Goal: Information Seeking & Learning: Check status

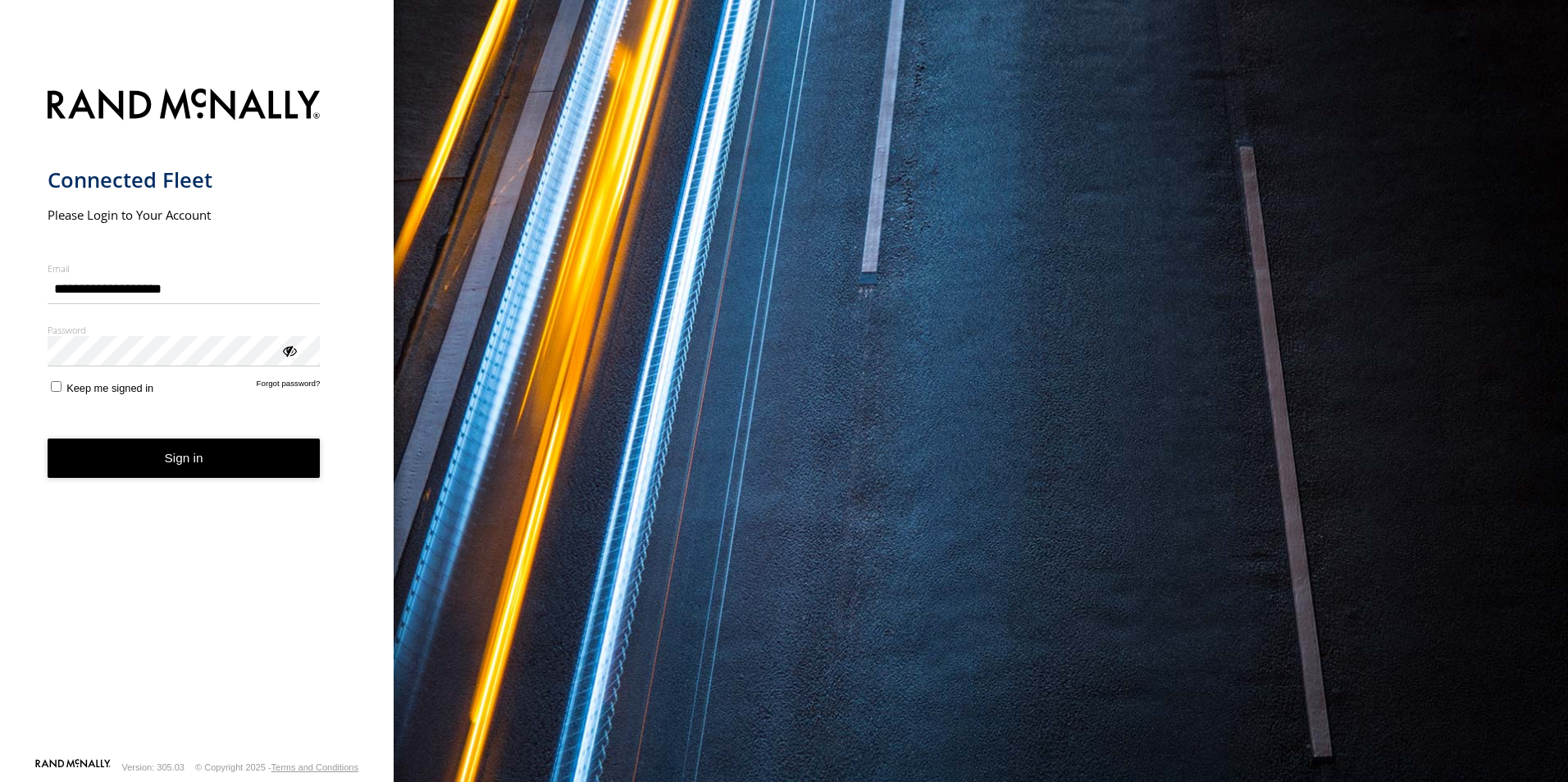
click at [181, 462] on button "Sign in" at bounding box center [184, 459] width 273 height 40
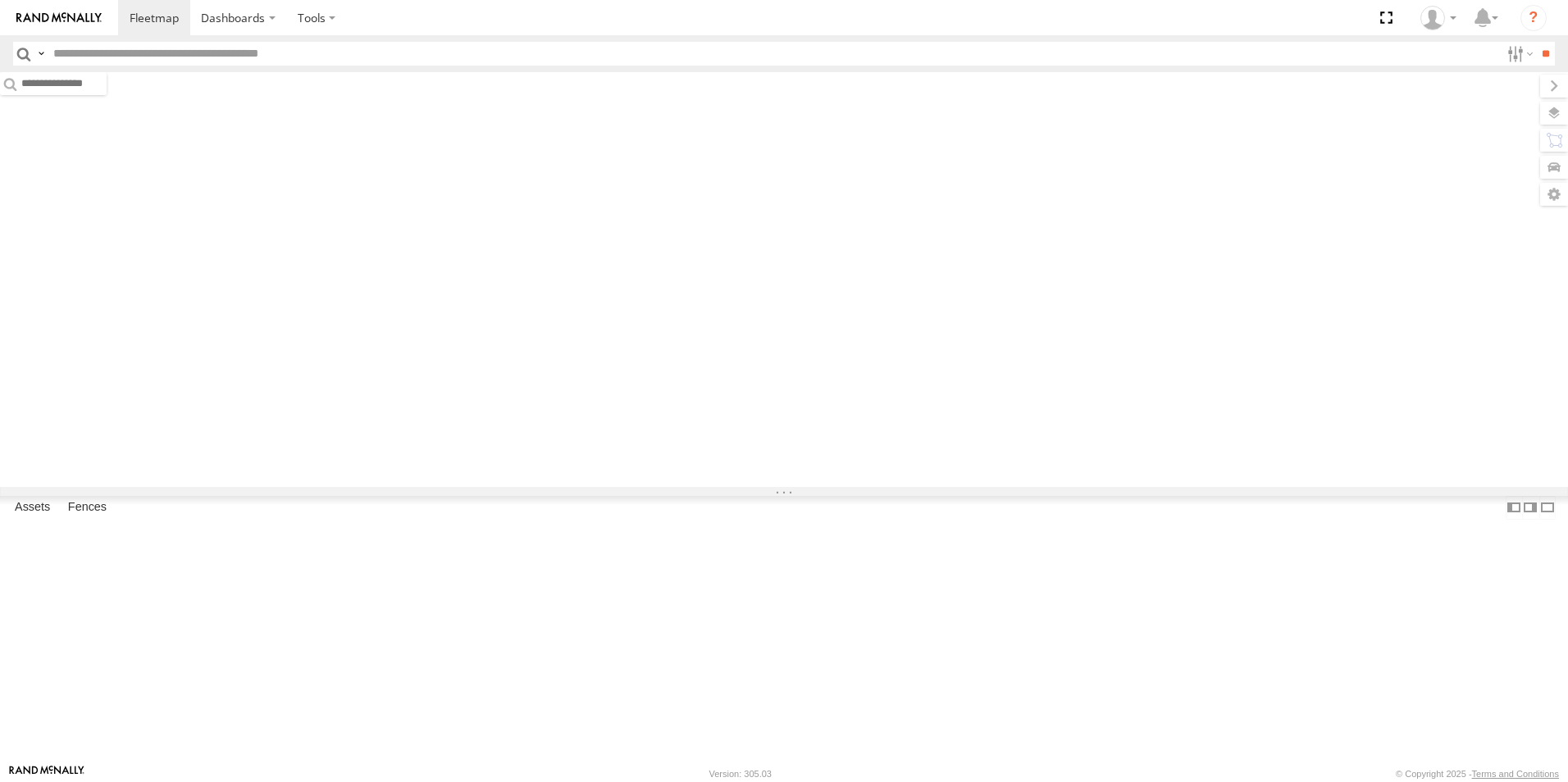
click at [112, 48] on input "text" at bounding box center [773, 54] width 1453 height 24
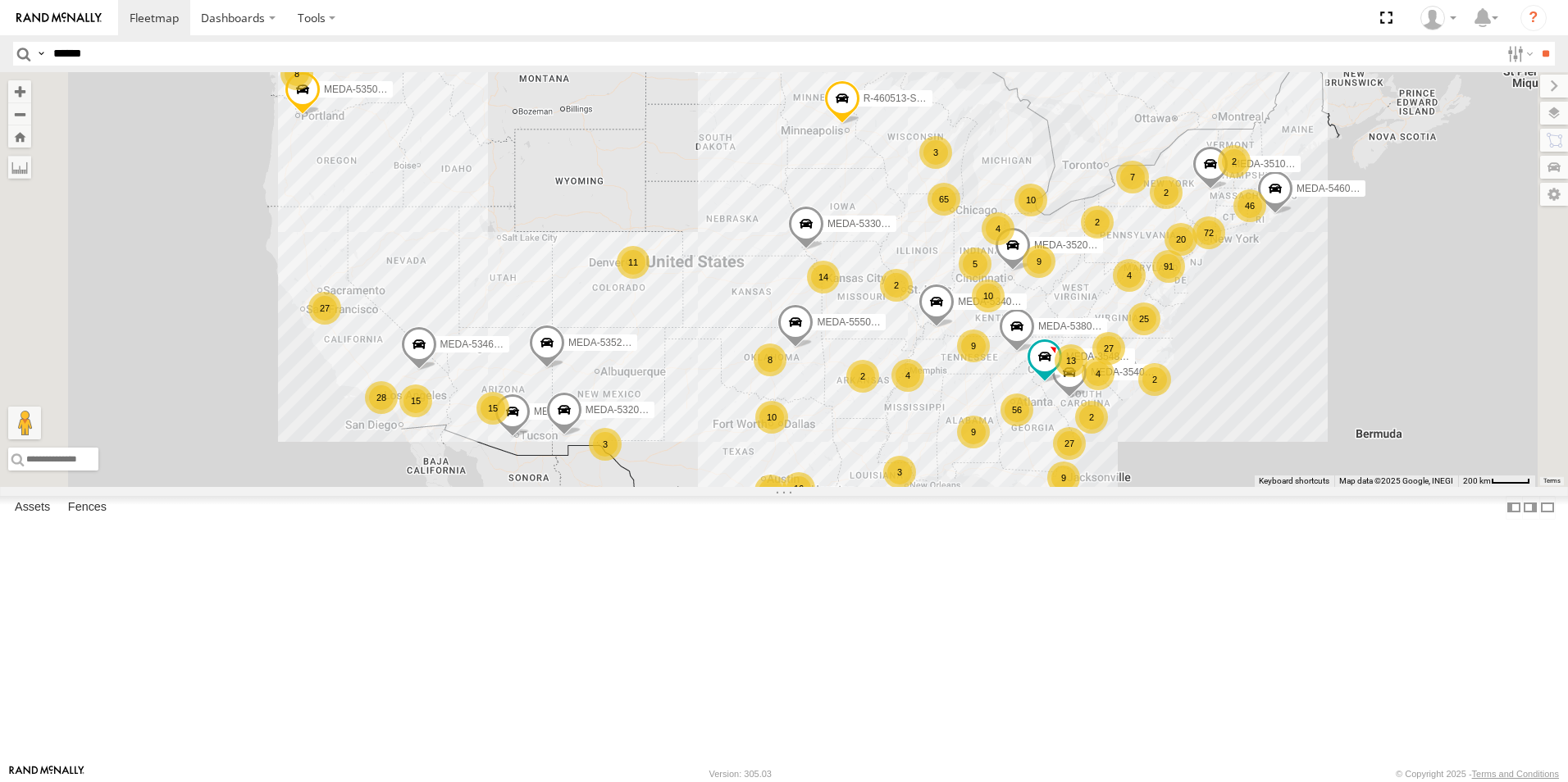
type input "******"
click at [1536, 42] on input "**" at bounding box center [1545, 54] width 19 height 24
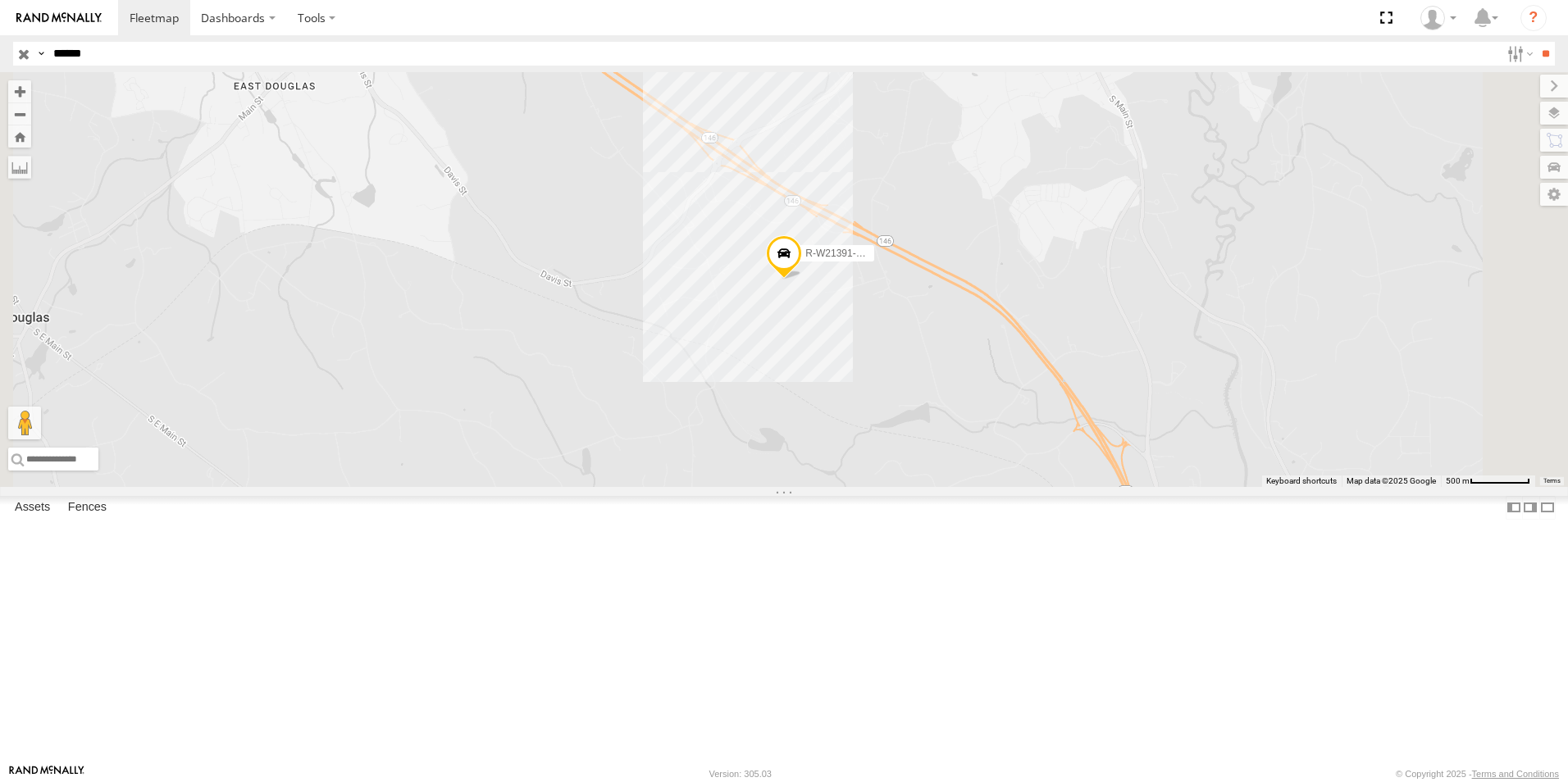
click at [0, 0] on div "C-54" at bounding box center [0, 0] width 0 height 0
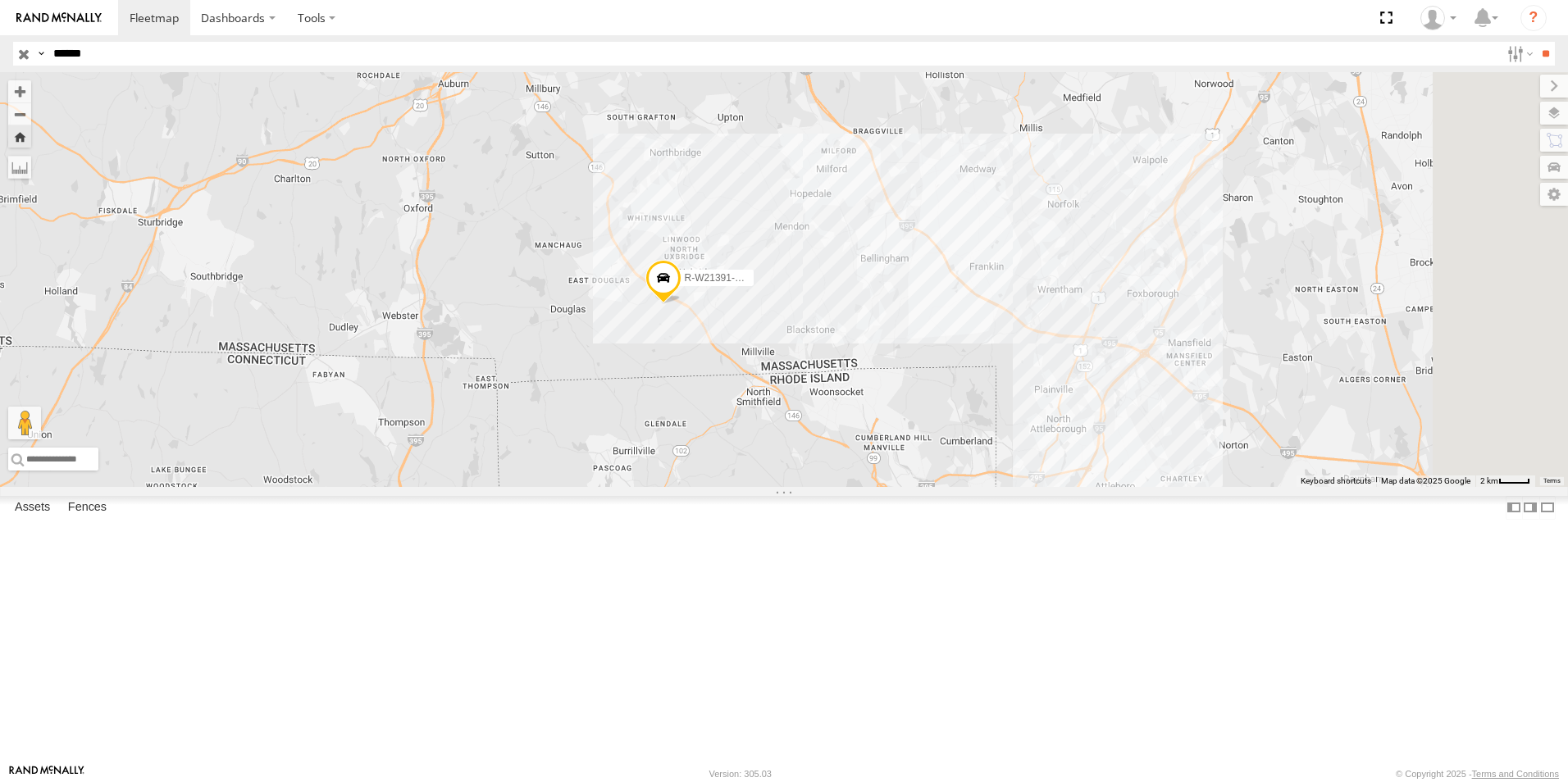
drag, startPoint x: 814, startPoint y: 245, endPoint x: 755, endPoint y: 363, distance: 132.0
click at [757, 365] on div "R-W21391-Swing" at bounding box center [784, 279] width 1568 height 415
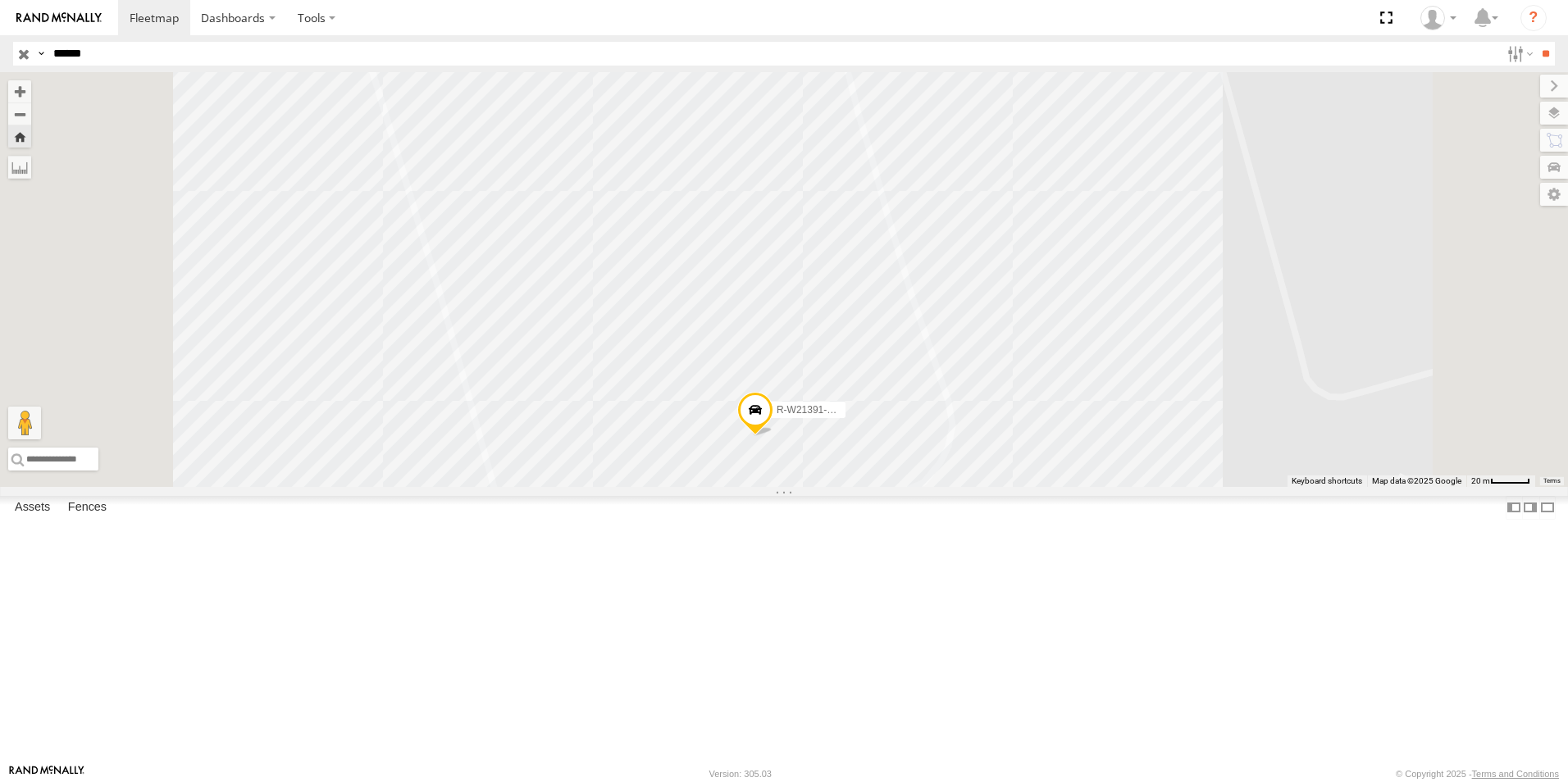
drag, startPoint x: 831, startPoint y: 572, endPoint x: 821, endPoint y: 291, distance: 281.5
click at [821, 291] on div "R-W21391-Swing" at bounding box center [784, 279] width 1568 height 415
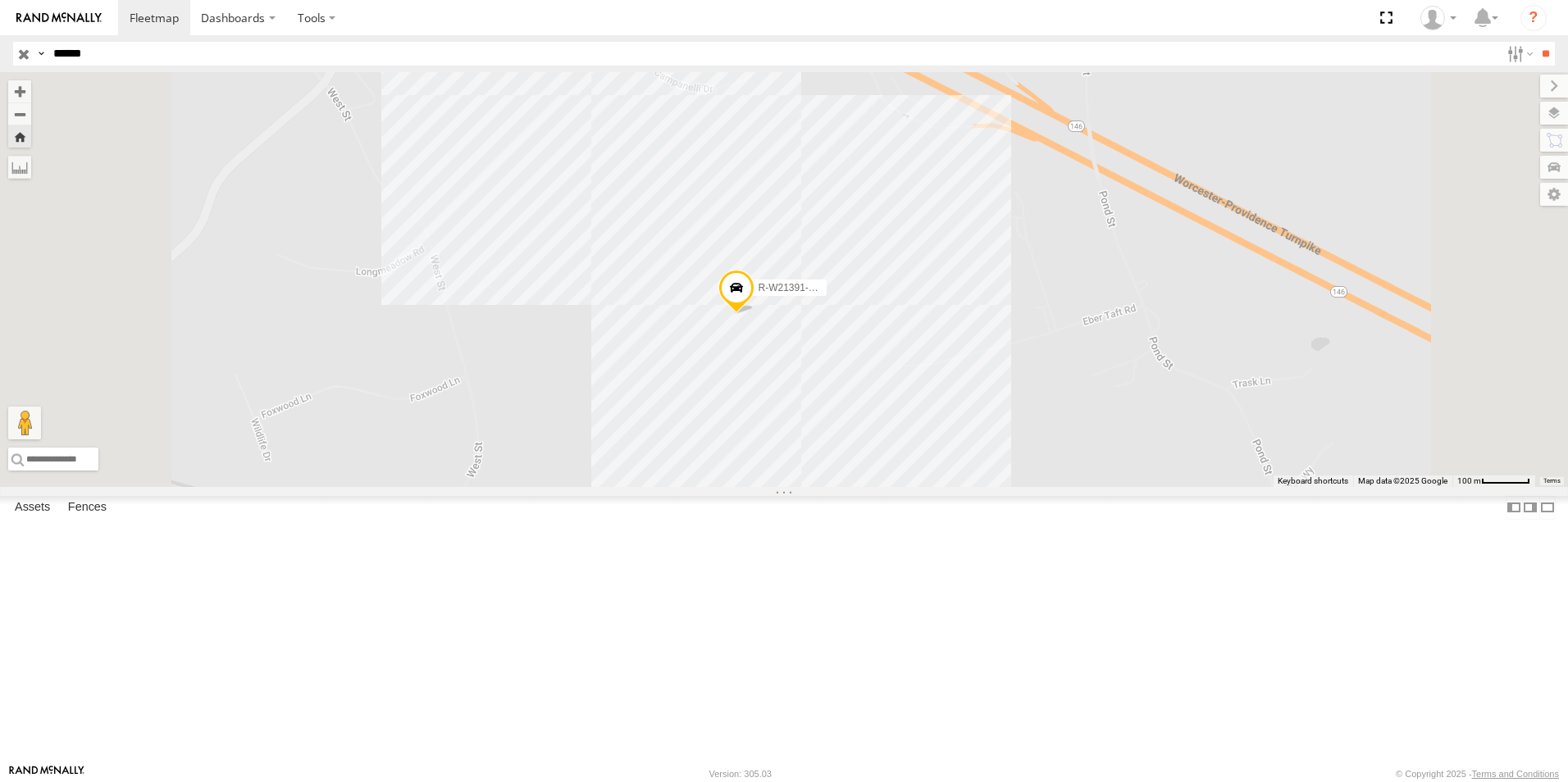
drag, startPoint x: 852, startPoint y: 331, endPoint x: 879, endPoint y: 417, distance: 90.3
click at [879, 417] on div "R-W21391-Swing" at bounding box center [784, 279] width 1568 height 415
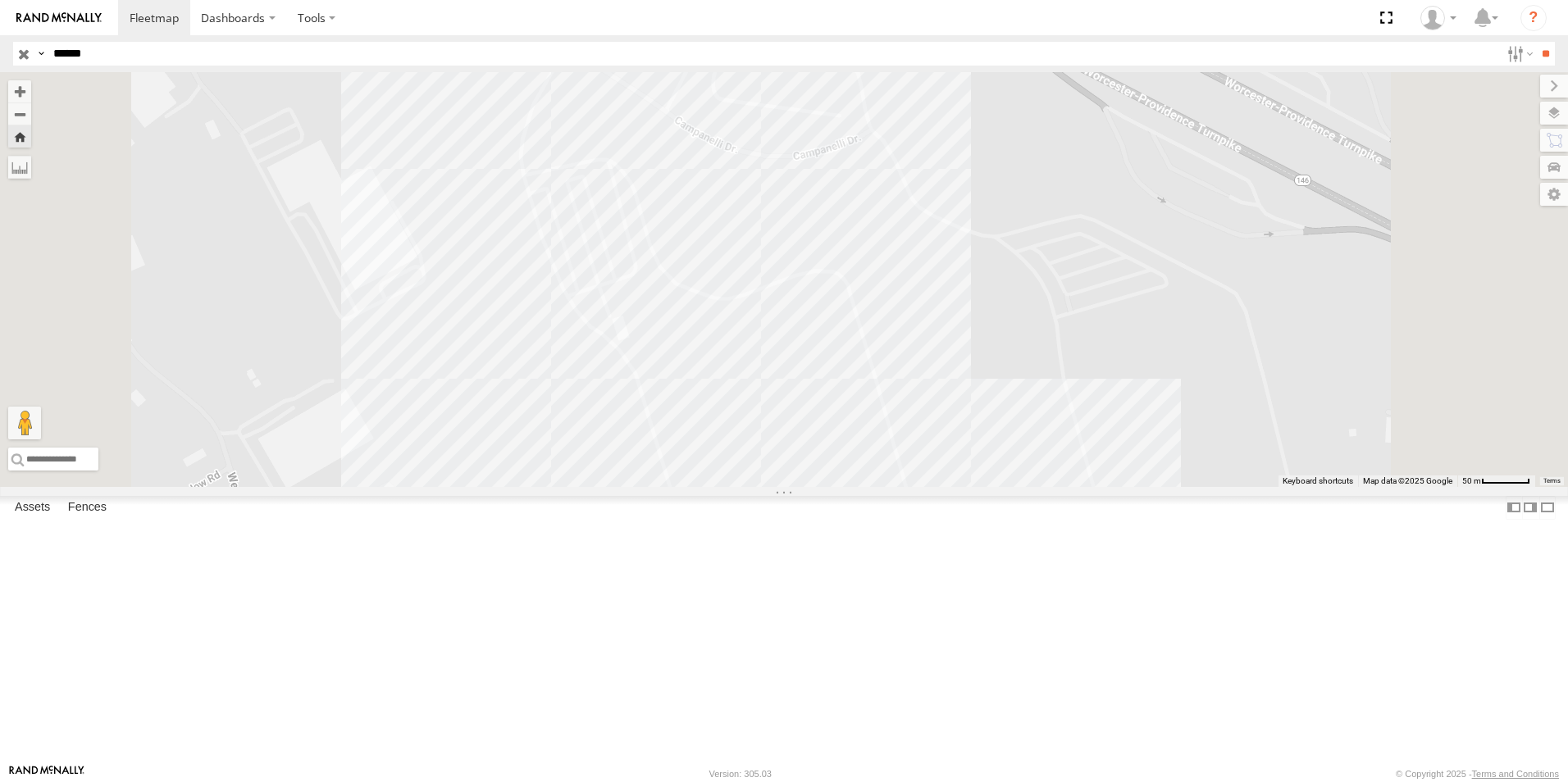
drag, startPoint x: 830, startPoint y: 344, endPoint x: 827, endPoint y: 477, distance: 132.1
click at [827, 477] on div "R-W21391-Swing" at bounding box center [784, 279] width 1568 height 415
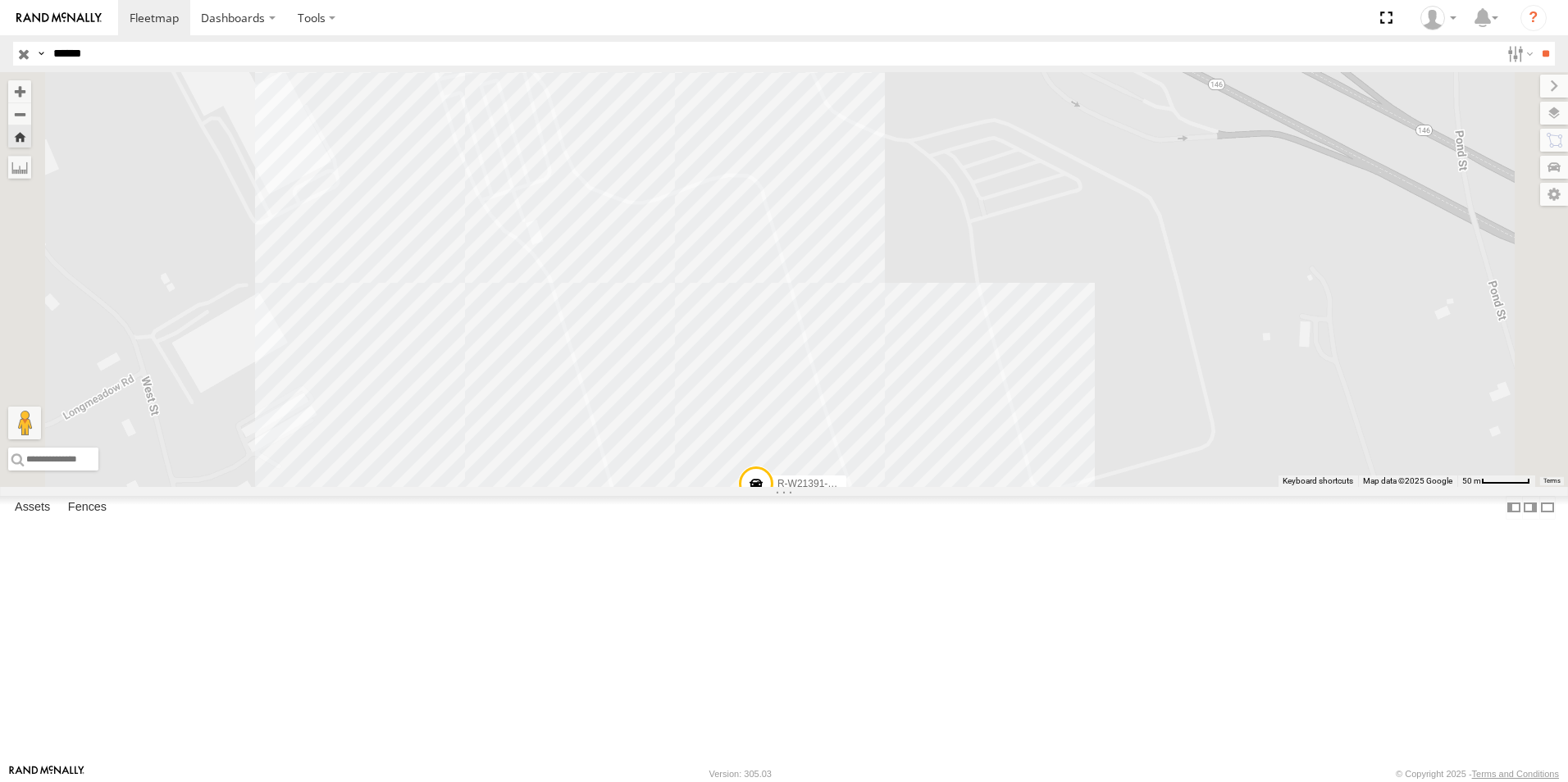
drag, startPoint x: 951, startPoint y: 437, endPoint x: 864, endPoint y: 276, distance: 183.2
click at [864, 277] on div "R-W21391-Swing" at bounding box center [784, 279] width 1568 height 415
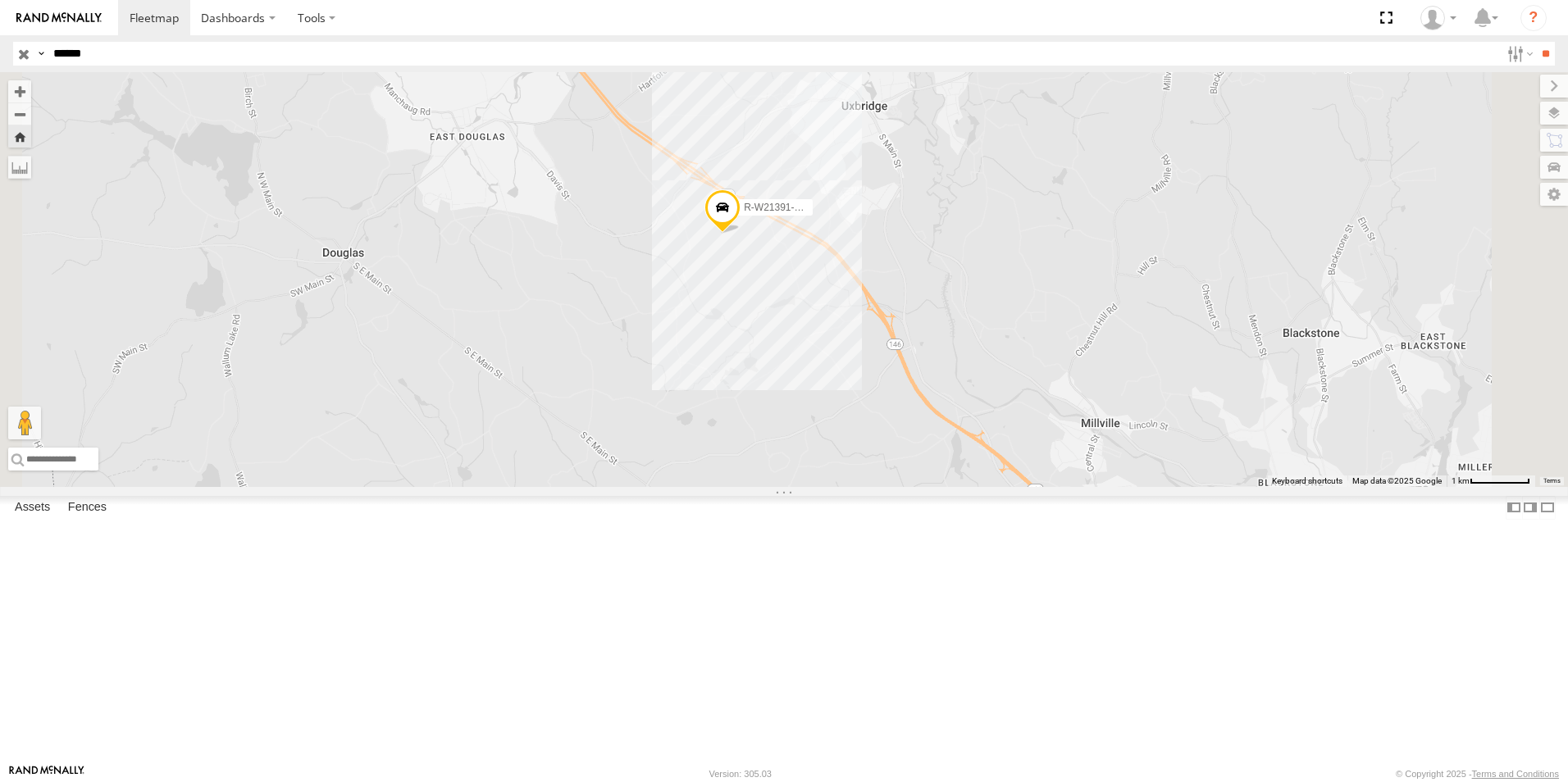
click at [821, 214] on span "R-W21391-Swing" at bounding box center [782, 208] width 77 height 11
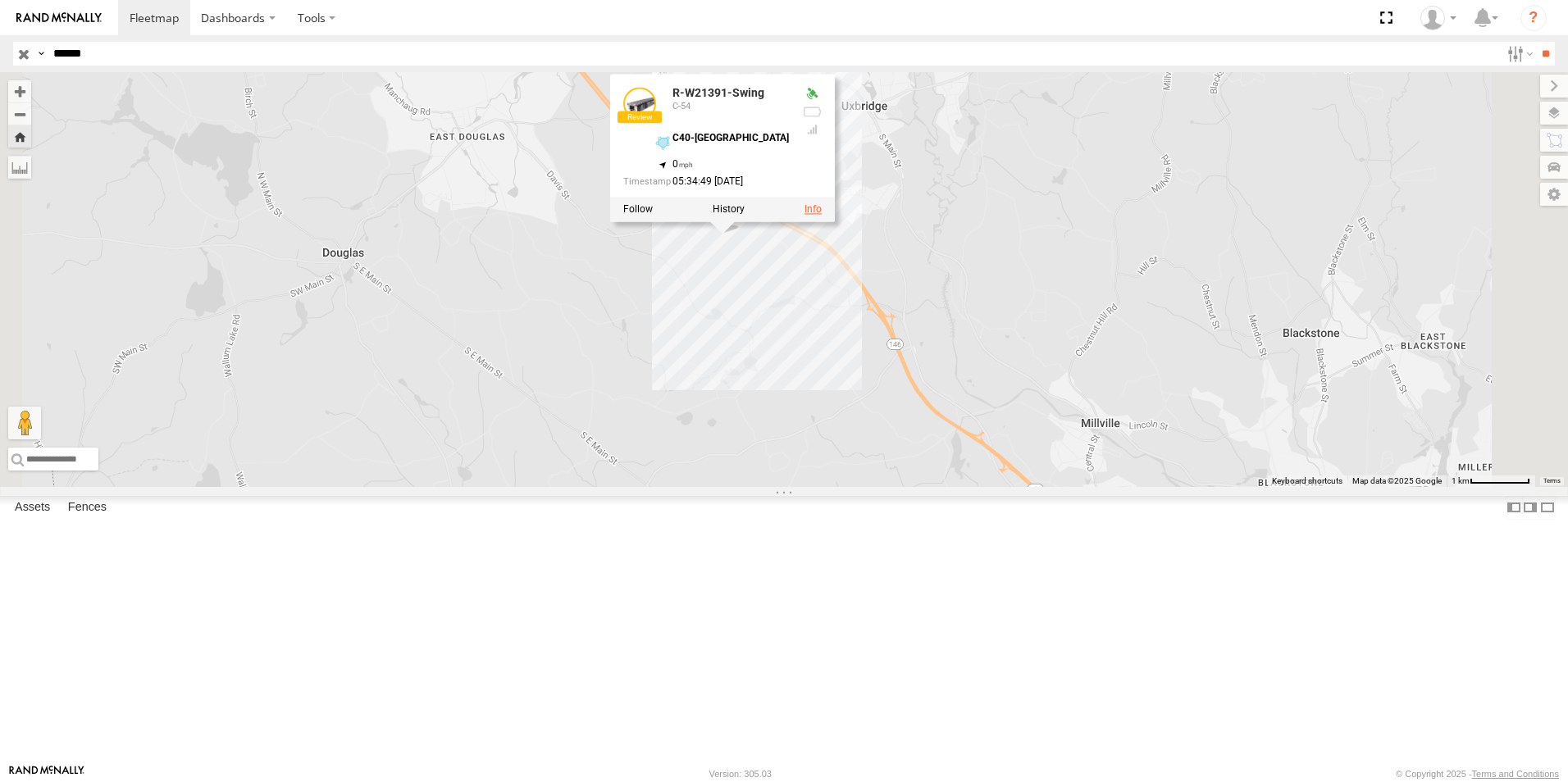
click at [822, 216] on link at bounding box center [813, 209] width 17 height 11
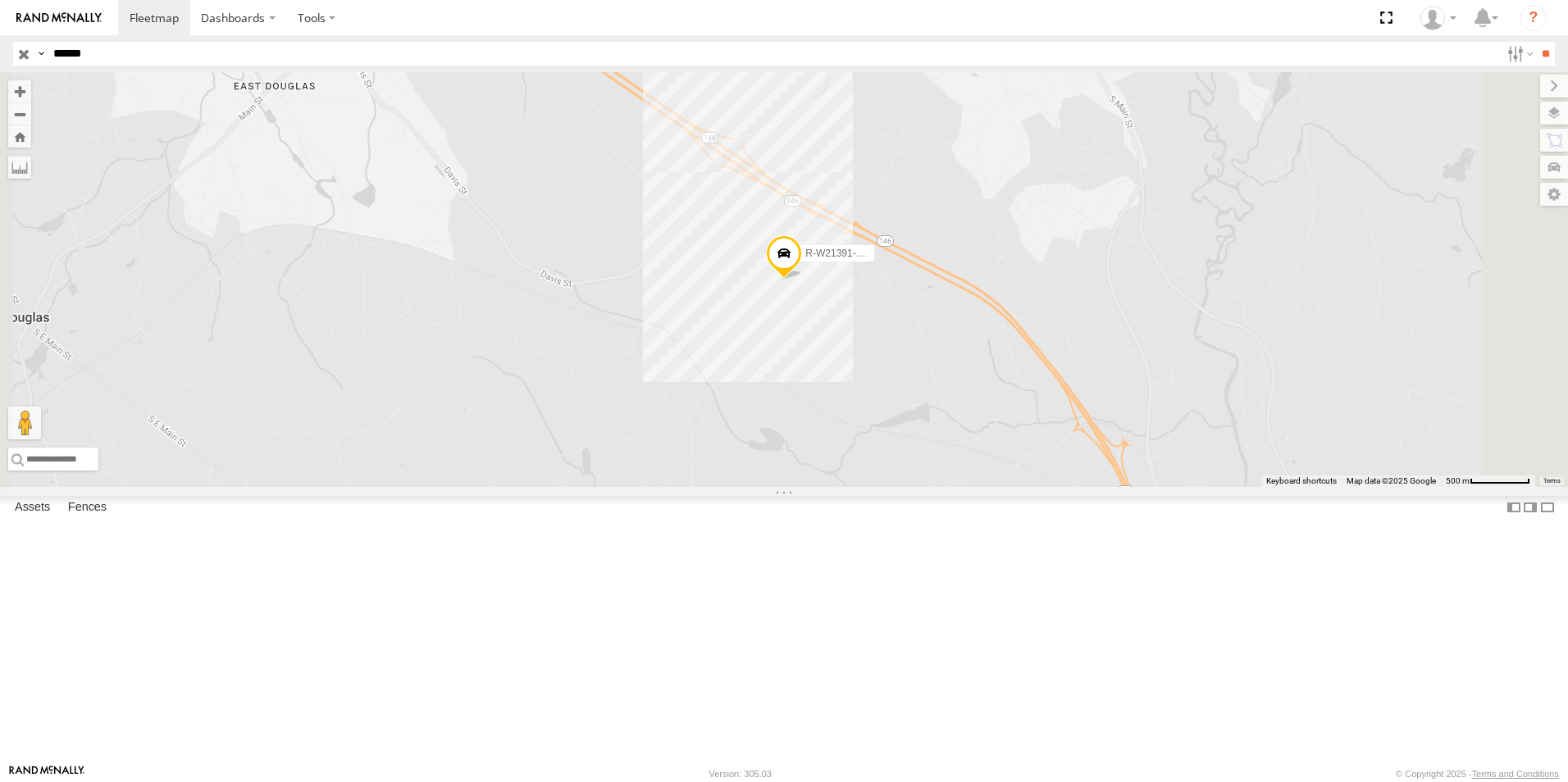
click at [0, 0] on div at bounding box center [0, 0] width 0 height 0
click at [0, 0] on div "R-W21391-Swing" at bounding box center [0, 0] width 0 height 0
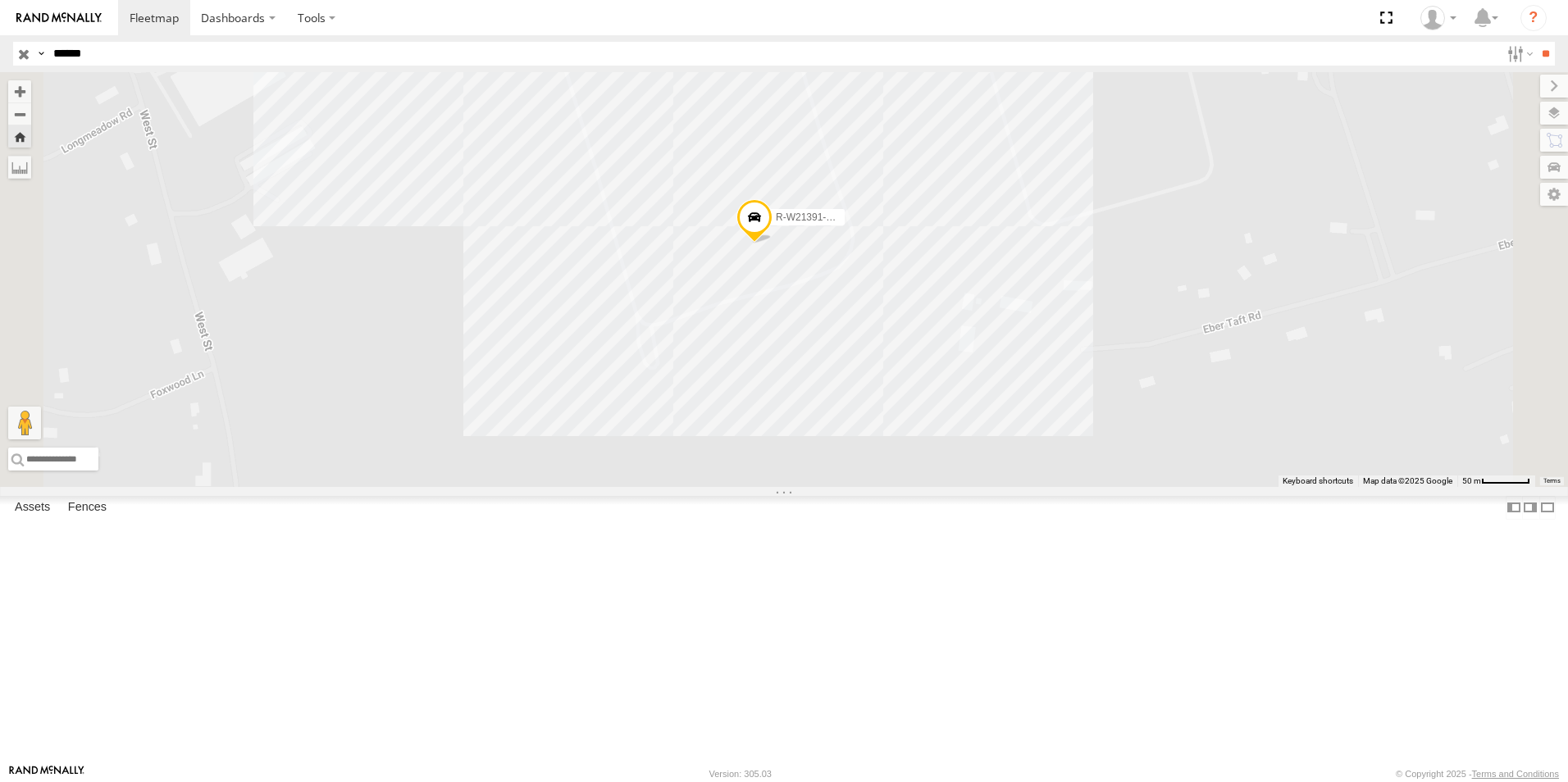
click at [773, 244] on span at bounding box center [755, 222] width 36 height 44
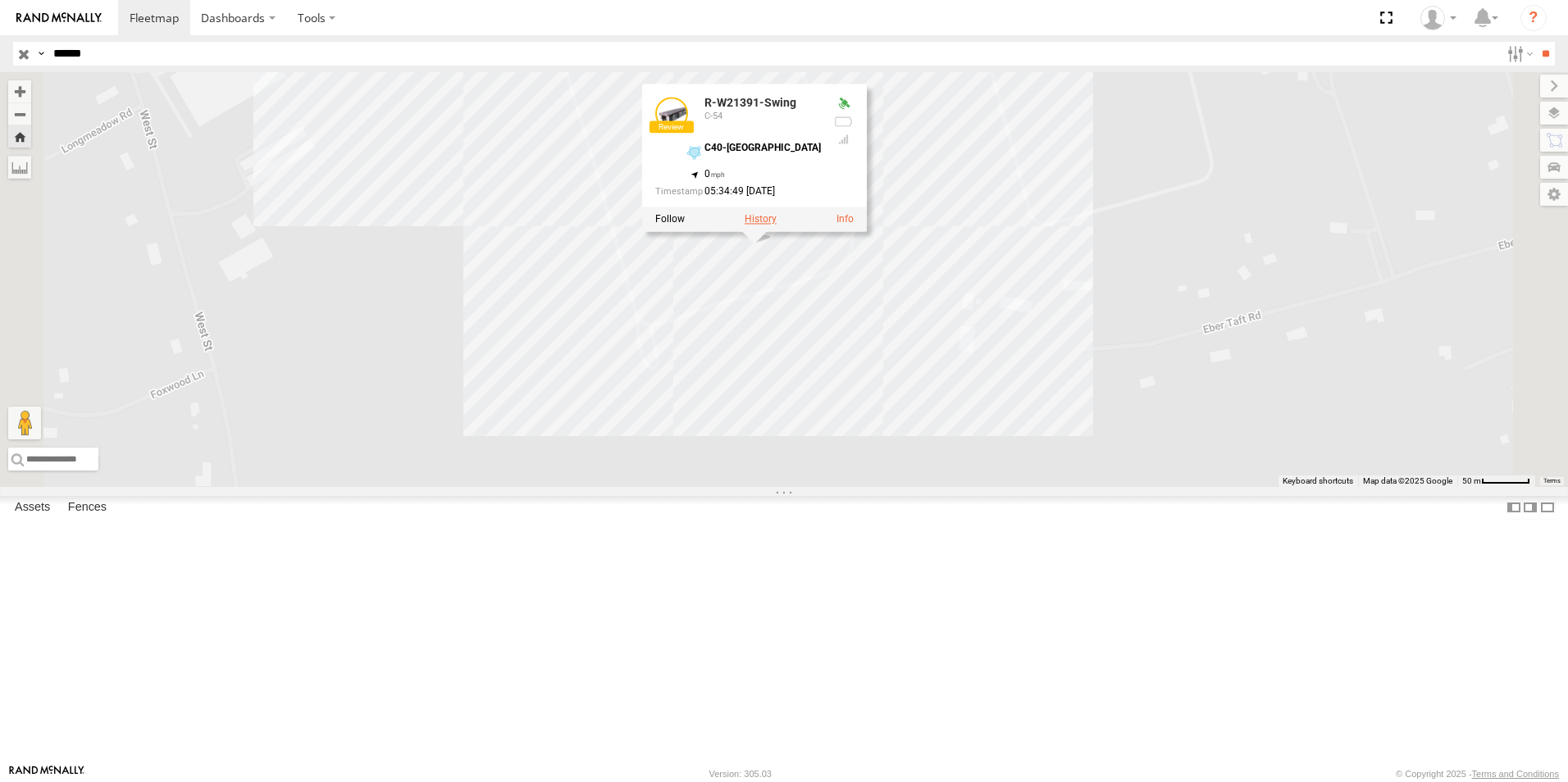
click at [777, 226] on label at bounding box center [761, 219] width 32 height 11
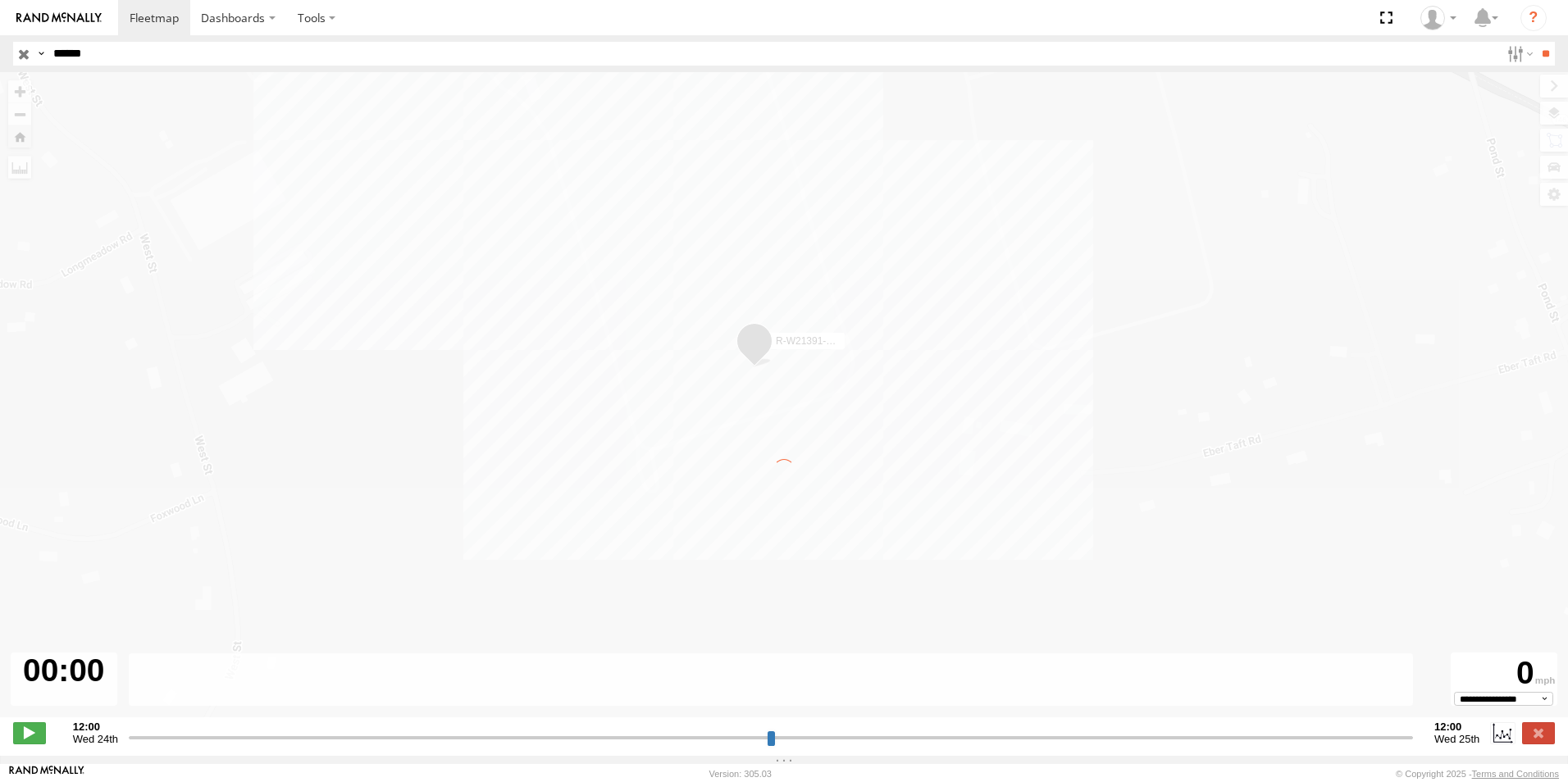
type input "**********"
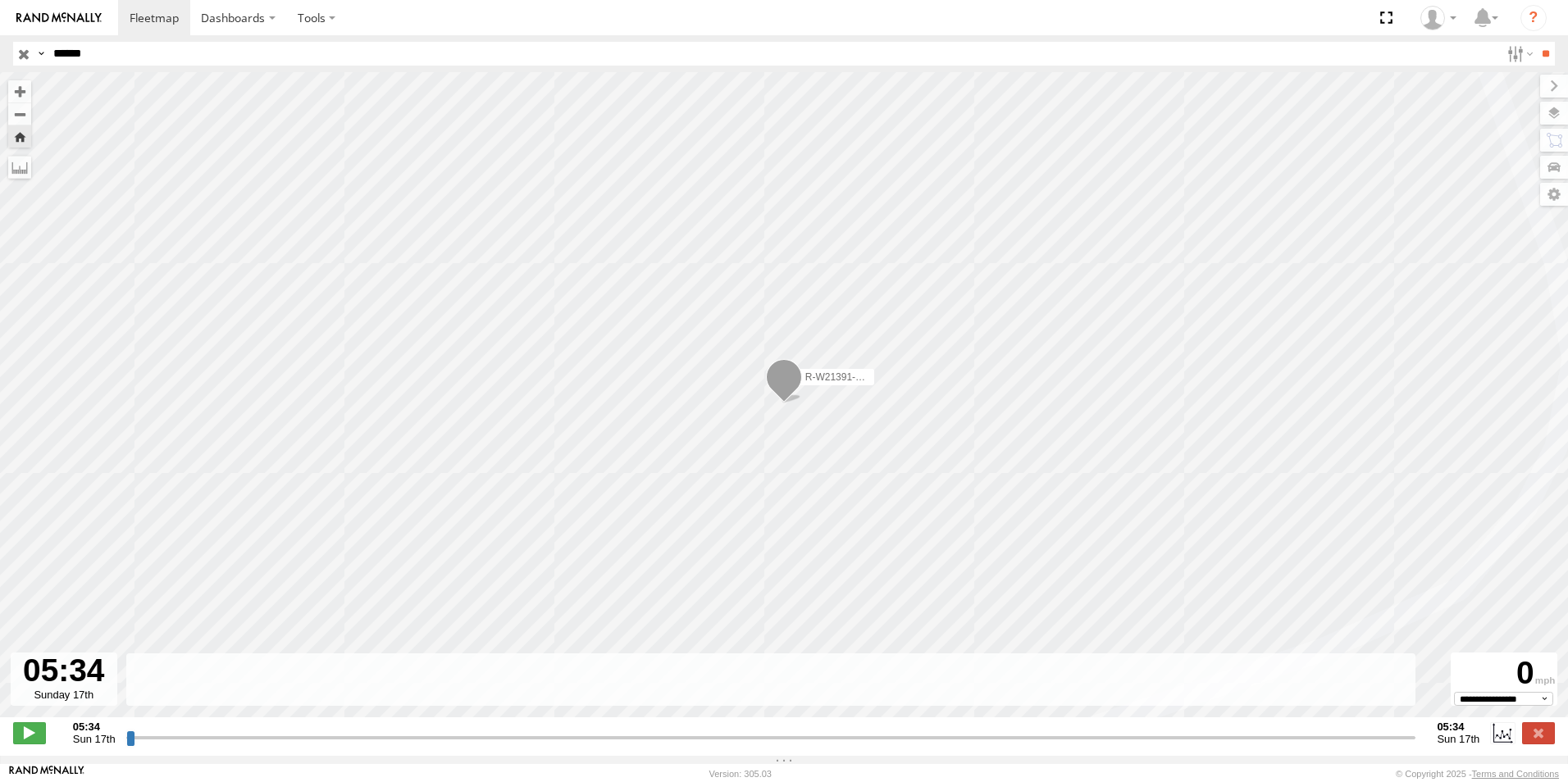
drag, startPoint x: 133, startPoint y: 746, endPoint x: 213, endPoint y: 746, distance: 80.4
click at [213, 746] on input "range" at bounding box center [771, 738] width 1290 height 16
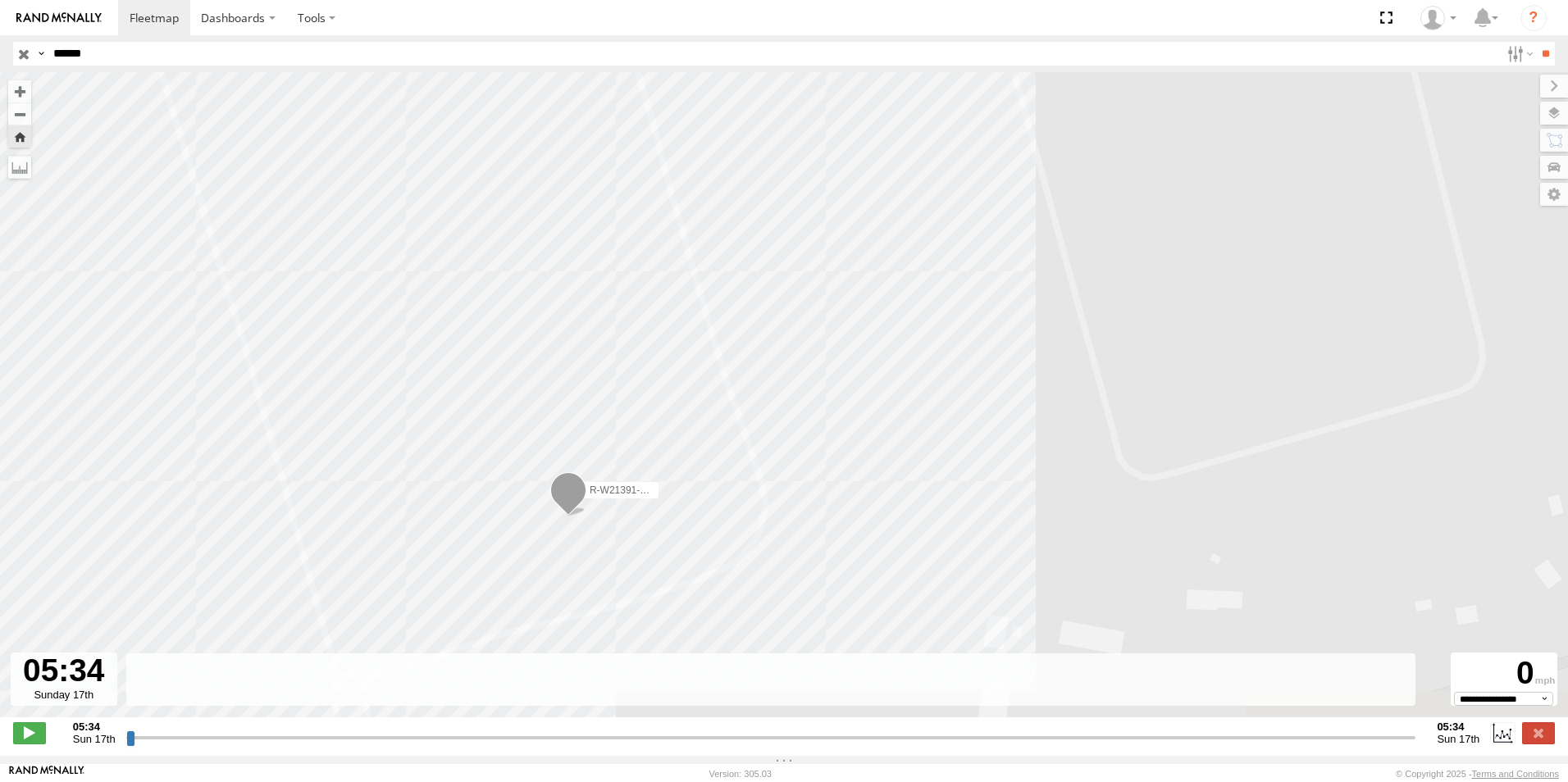
drag, startPoint x: 613, startPoint y: 559, endPoint x: 800, endPoint y: 329, distance: 296.7
click at [807, 326] on div "R-W21391-Swing" at bounding box center [784, 403] width 1568 height 663
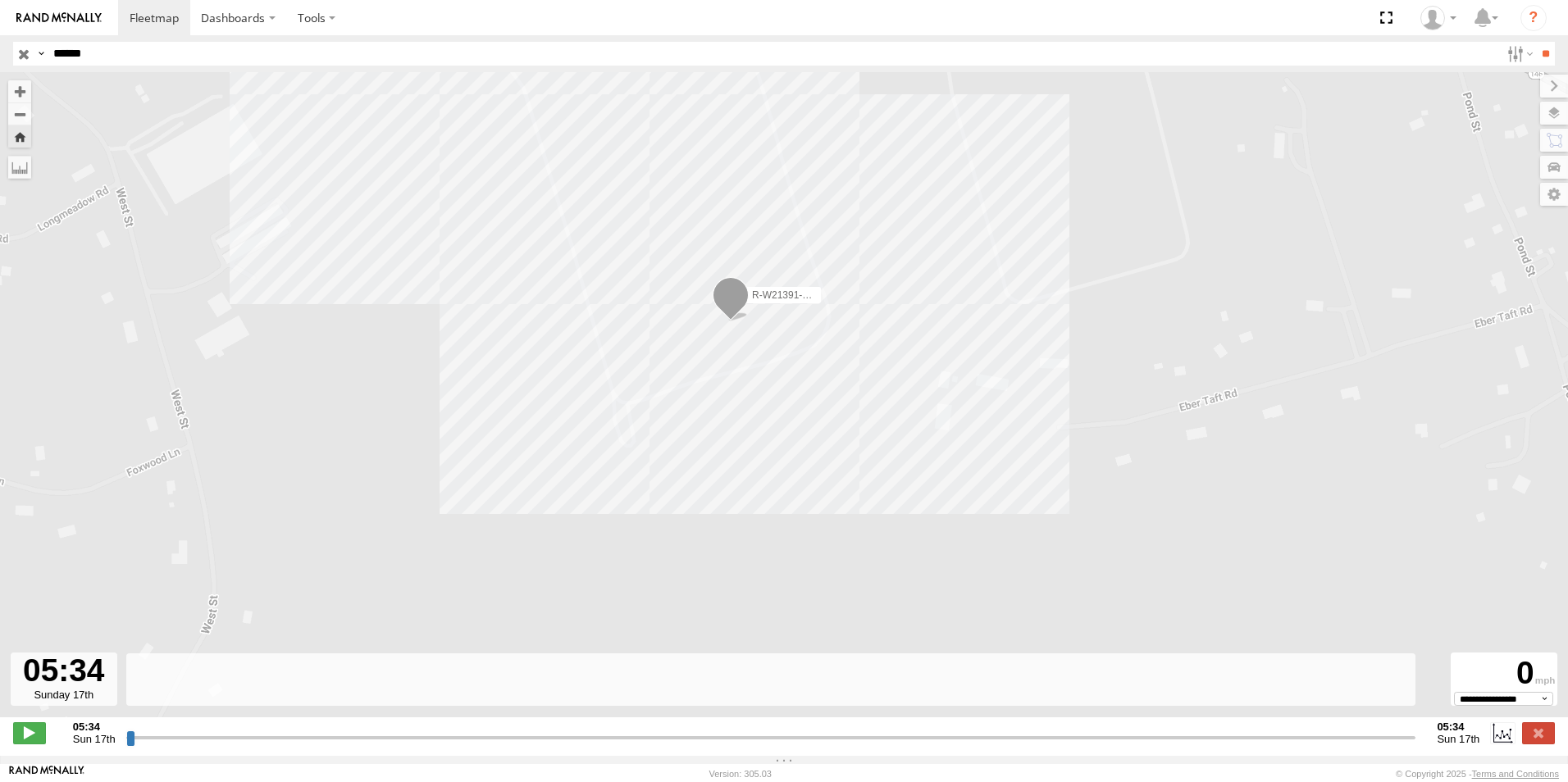
drag, startPoint x: 1076, startPoint y: 740, endPoint x: 1066, endPoint y: 756, distance: 19.1
click at [1076, 741] on input "range" at bounding box center [771, 738] width 1290 height 16
click at [1053, 746] on input "range" at bounding box center [771, 738] width 1290 height 16
drag, startPoint x: 125, startPoint y: 746, endPoint x: 161, endPoint y: 750, distance: 35.6
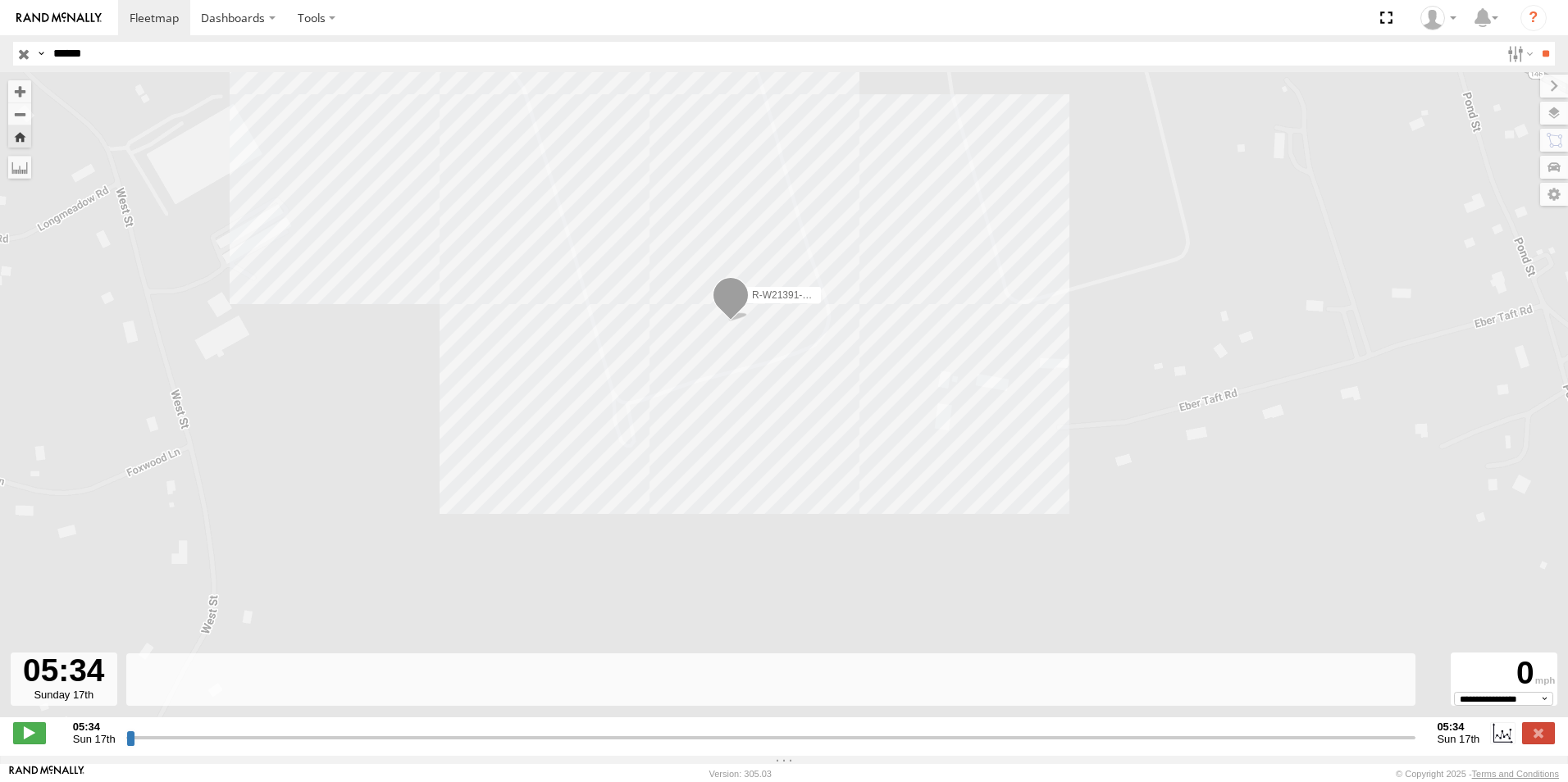
click at [161, 746] on div "05:34 Sun 17th Created with Highcharts 6.0.7 [DOMAIN_NAME] 05:34 Sun 17th" at bounding box center [784, 733] width 1542 height 25
drag, startPoint x: 130, startPoint y: 746, endPoint x: 237, endPoint y: 746, distance: 107.4
click at [234, 746] on input "range" at bounding box center [771, 738] width 1290 height 16
drag, startPoint x: 135, startPoint y: 751, endPoint x: 463, endPoint y: 733, distance: 328.6
click at [422, 746] on input "range" at bounding box center [771, 738] width 1290 height 16
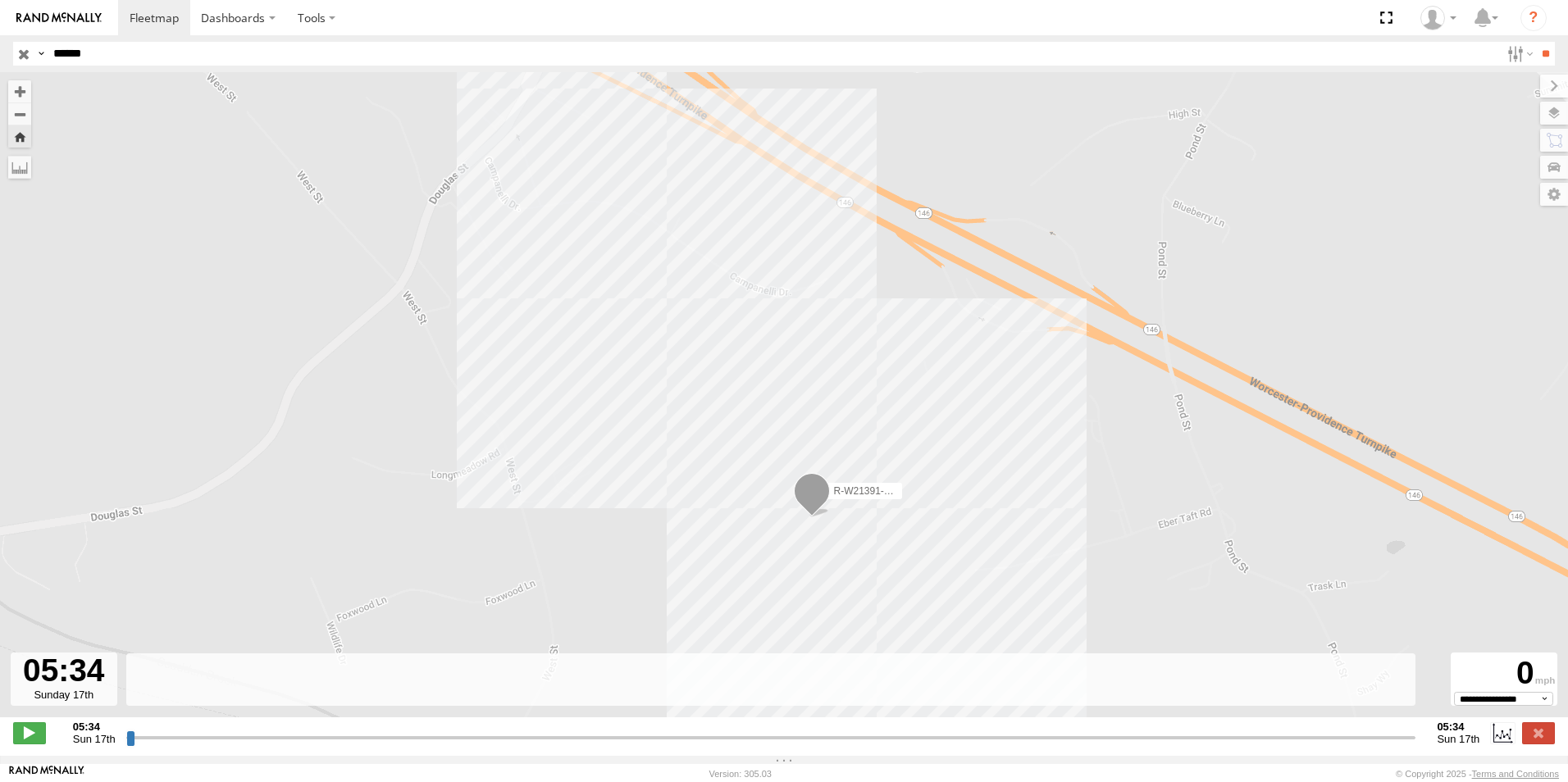
click at [819, 497] on span at bounding box center [812, 495] width 36 height 44
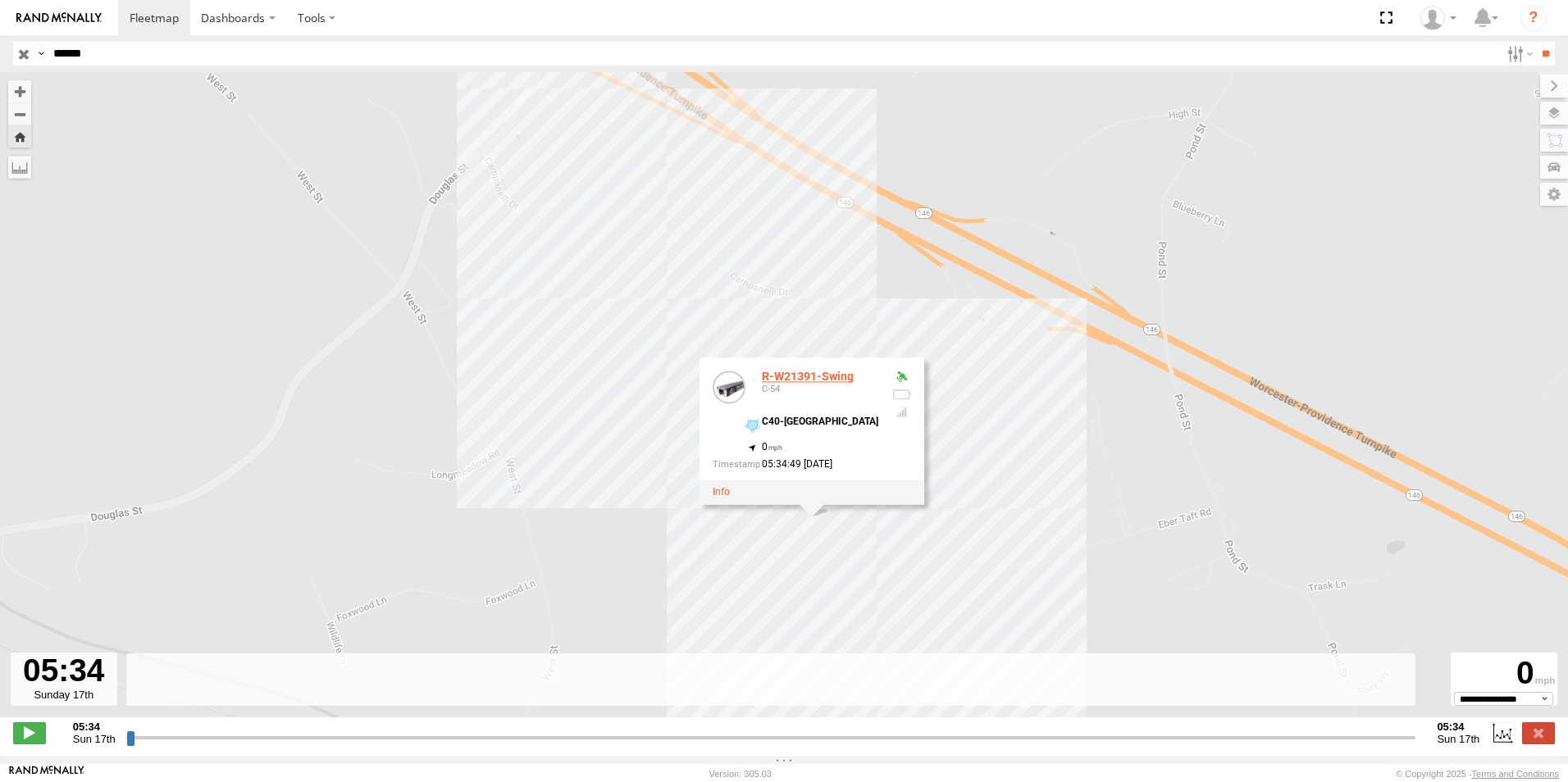
click at [775, 383] on div "R-W21391-Swing" at bounding box center [820, 377] width 116 height 12
click at [791, 423] on div "C40-[GEOGRAPHIC_DATA]" at bounding box center [820, 422] width 116 height 11
drag, startPoint x: 134, startPoint y: 744, endPoint x: 172, endPoint y: 746, distance: 38.6
click at [172, 746] on input "range" at bounding box center [771, 738] width 1290 height 16
